Goal: Task Accomplishment & Management: Manage account settings

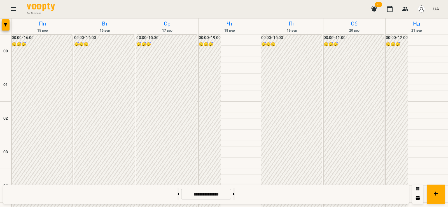
scroll to position [588, 0]
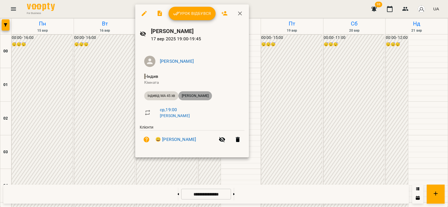
click at [195, 93] on div "[PERSON_NAME]" at bounding box center [195, 95] width 34 height 9
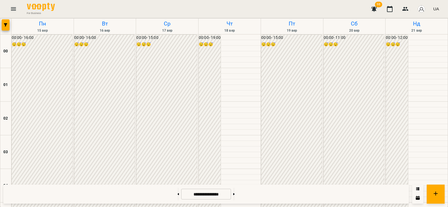
scroll to position [588, 0]
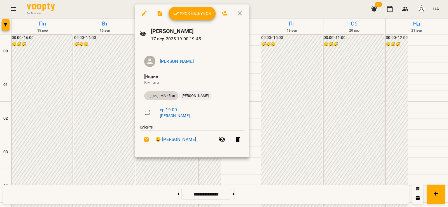
click at [195, 92] on div "[PERSON_NAME]" at bounding box center [195, 95] width 34 height 9
